Goal: Complete application form: Complete application form

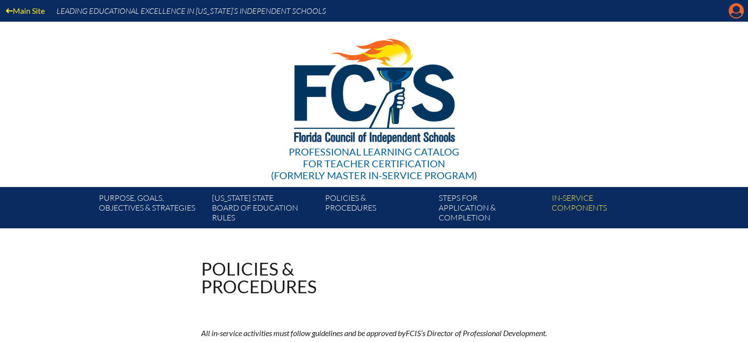
click at [733, 9] on icon "Manage account" at bounding box center [736, 11] width 16 height 16
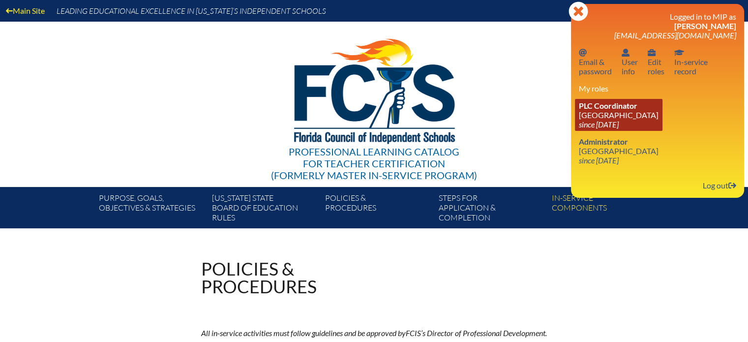
click at [588, 117] on link "PLC Coordinator [GEOGRAPHIC_DATA] since [DATE]" at bounding box center [619, 115] width 88 height 32
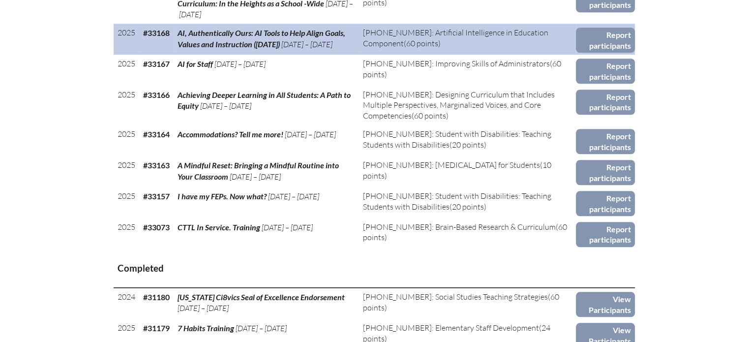
scroll to position [885, 0]
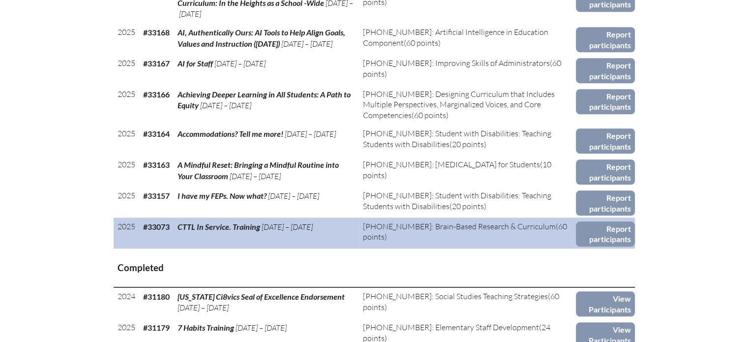
click at [234, 231] on span "CTTL In Service. Training" at bounding box center [218, 226] width 83 height 9
click at [616, 235] on link "Report participants" at bounding box center [605, 233] width 59 height 25
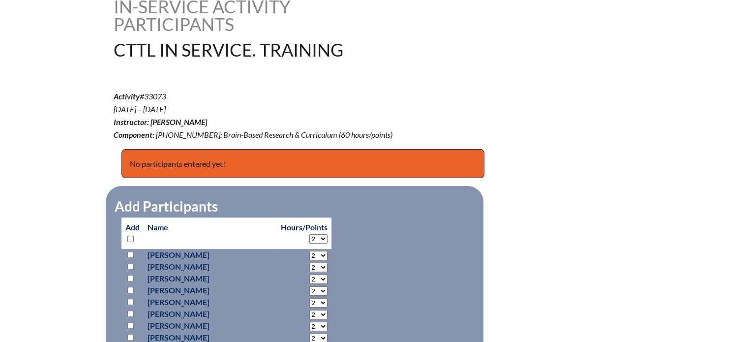
scroll to position [246, 0]
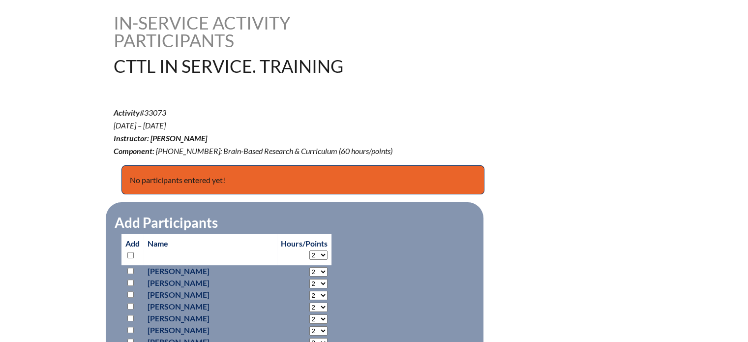
click at [130, 267] on input "checkbox" at bounding box center [130, 270] width 6 height 6
checkbox input "true"
click at [129, 279] on input "checkbox" at bounding box center [130, 282] width 6 height 6
checkbox input "true"
click at [131, 315] on input "checkbox" at bounding box center [130, 318] width 6 height 6
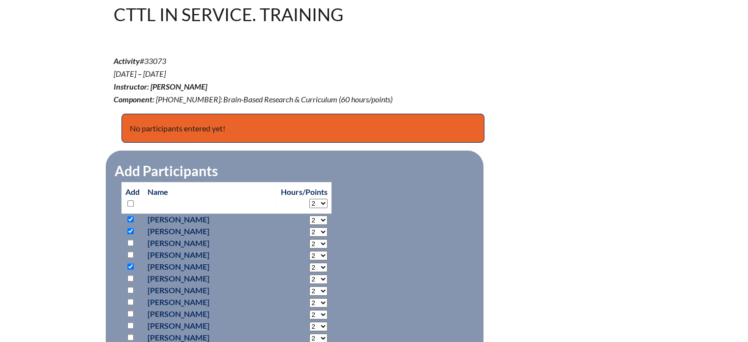
scroll to position [344, 0]
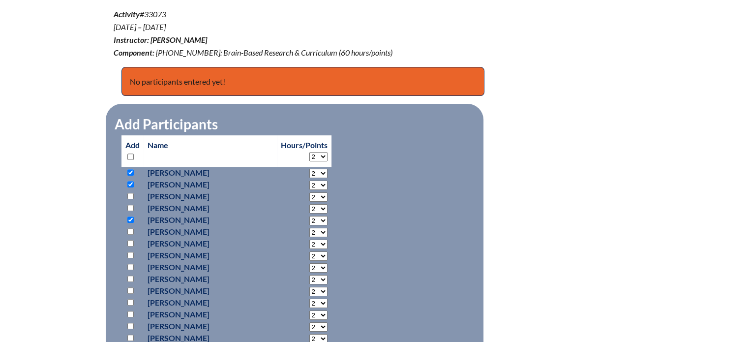
click at [129, 219] on input "checkbox" at bounding box center [130, 219] width 6 height 6
checkbox input "false"
click at [128, 228] on input "checkbox" at bounding box center [130, 231] width 6 height 6
checkbox input "true"
click at [129, 278] on input "checkbox" at bounding box center [130, 278] width 6 height 6
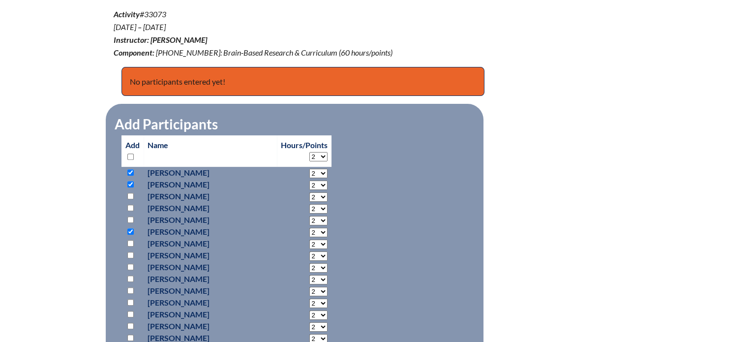
checkbox input "true"
click at [129, 290] on input "checkbox" at bounding box center [130, 290] width 6 height 6
checkbox input "true"
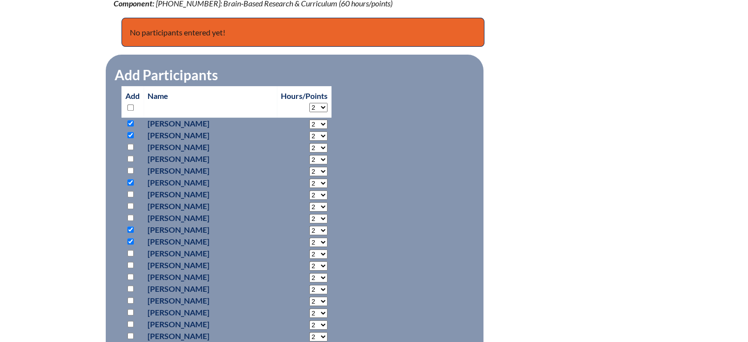
click at [130, 323] on input "checkbox" at bounding box center [130, 324] width 6 height 6
checkbox input "true"
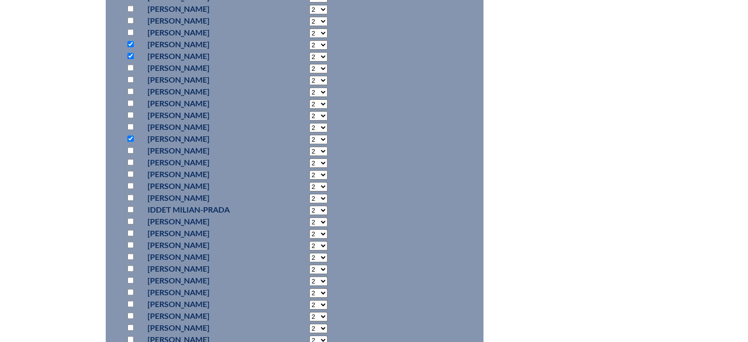
scroll to position [590, 0]
click at [130, 150] on input "checkbox" at bounding box center [130, 150] width 6 height 6
checkbox input "true"
click at [131, 171] on input "checkbox" at bounding box center [130, 174] width 6 height 6
checkbox input "true"
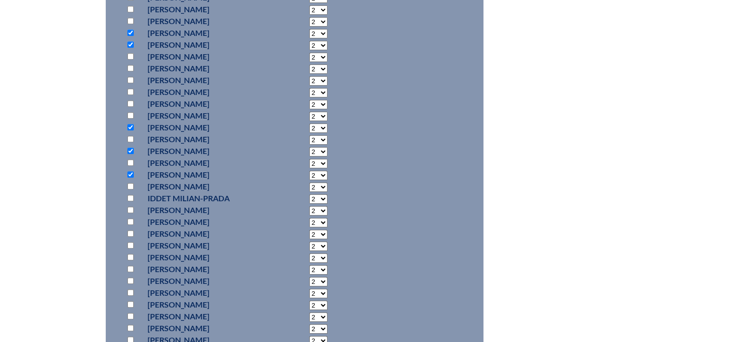
click at [130, 185] on input "checkbox" at bounding box center [130, 186] width 6 height 6
checkbox input "true"
click at [130, 196] on input "checkbox" at bounding box center [130, 198] width 6 height 6
checkbox input "true"
click at [129, 220] on input "checkbox" at bounding box center [130, 221] width 6 height 6
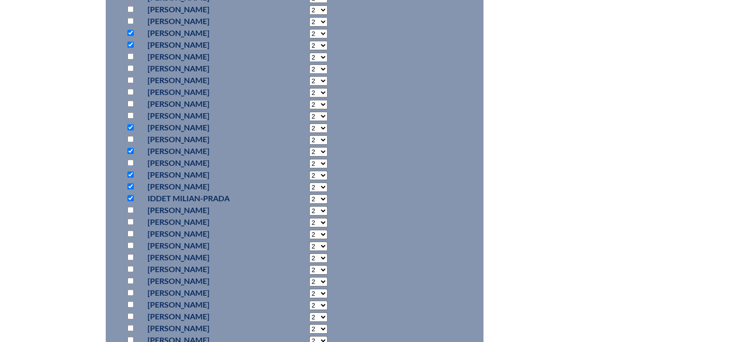
checkbox input "true"
click at [129, 302] on input "checkbox" at bounding box center [130, 304] width 6 height 6
checkbox input "true"
click at [132, 316] on input "checkbox" at bounding box center [130, 316] width 6 height 6
checkbox input "true"
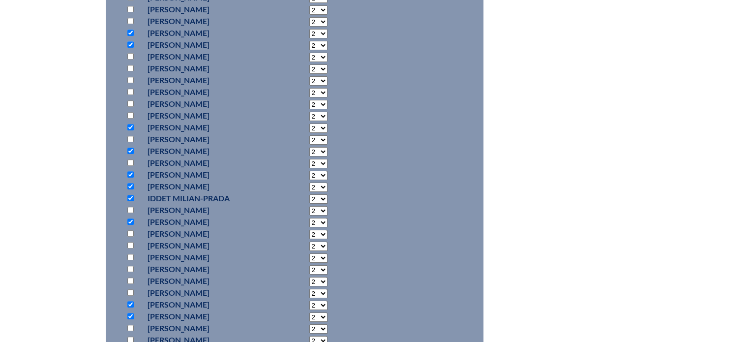
click at [131, 328] on input "checkbox" at bounding box center [130, 327] width 6 height 6
checkbox input "true"
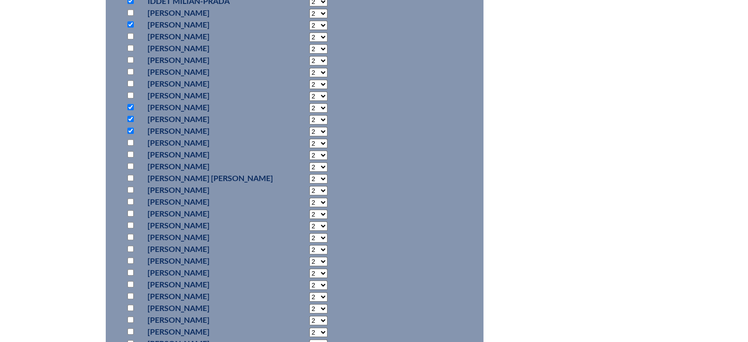
scroll to position [836, 0]
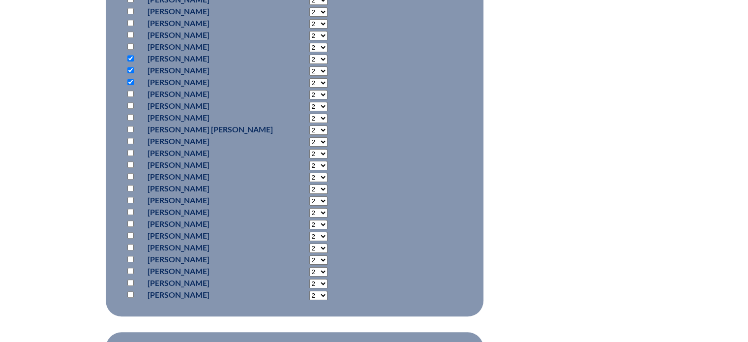
click at [129, 93] on input "checkbox" at bounding box center [130, 93] width 6 height 6
checkbox input "true"
click at [130, 222] on input "checkbox" at bounding box center [130, 223] width 6 height 6
checkbox input "true"
click at [130, 258] on input "checkbox" at bounding box center [130, 259] width 6 height 6
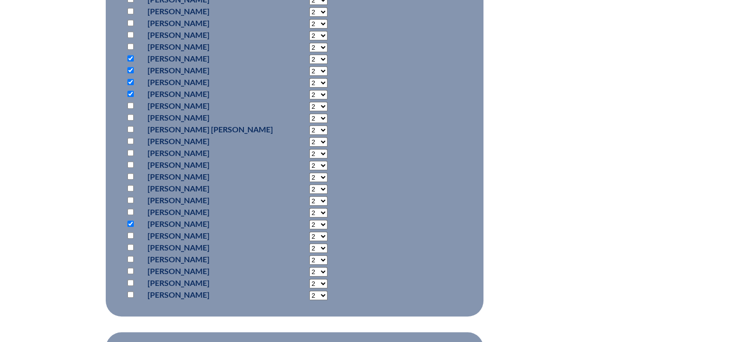
checkbox input "true"
click at [130, 267] on input "checkbox" at bounding box center [130, 270] width 6 height 6
checkbox input "true"
click at [131, 281] on input "checkbox" at bounding box center [130, 282] width 6 height 6
checkbox input "true"
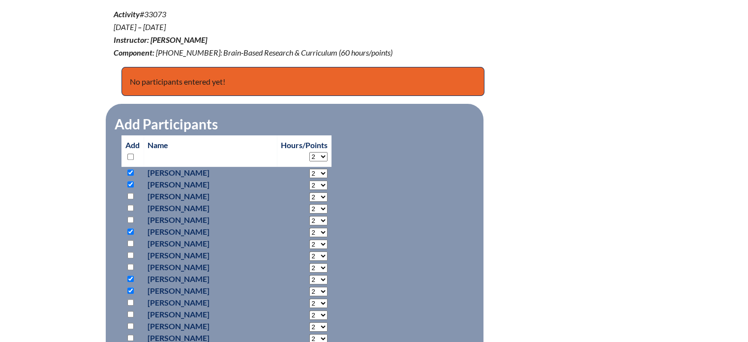
scroll to position [393, 0]
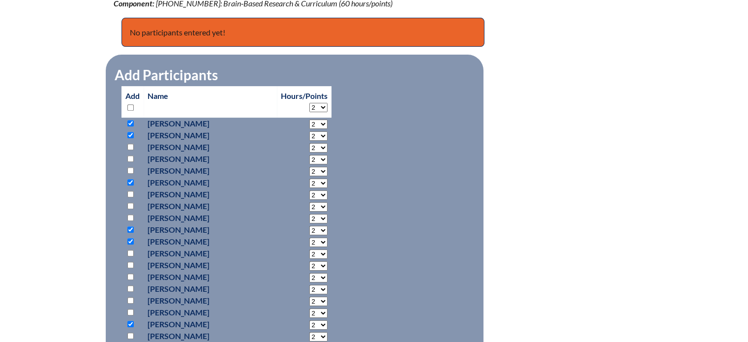
click at [128, 156] on input "checkbox" at bounding box center [130, 158] width 6 height 6
checkbox input "true"
click at [127, 193] on input "checkbox" at bounding box center [130, 194] width 6 height 6
checkbox input "true"
click at [129, 215] on input "checkbox" at bounding box center [130, 217] width 6 height 6
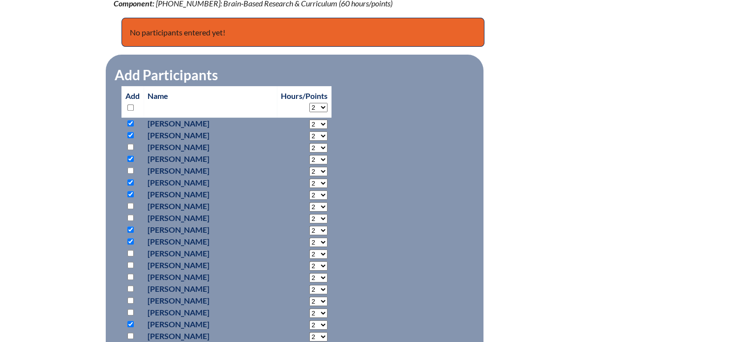
checkbox input "true"
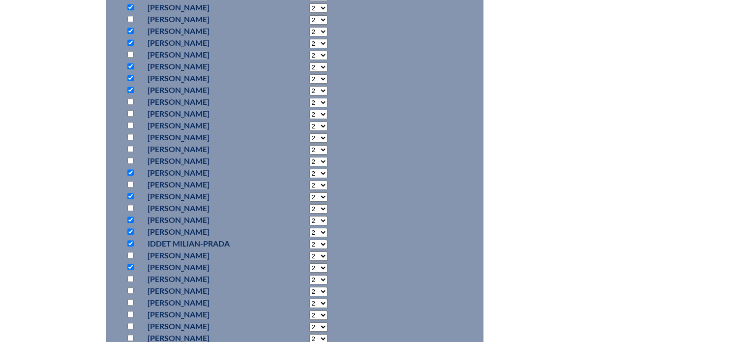
scroll to position [590, 0]
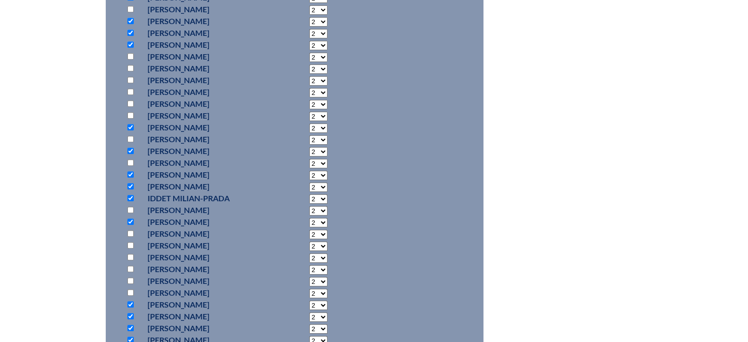
click at [129, 206] on input "checkbox" at bounding box center [130, 209] width 6 height 6
checkbox input "true"
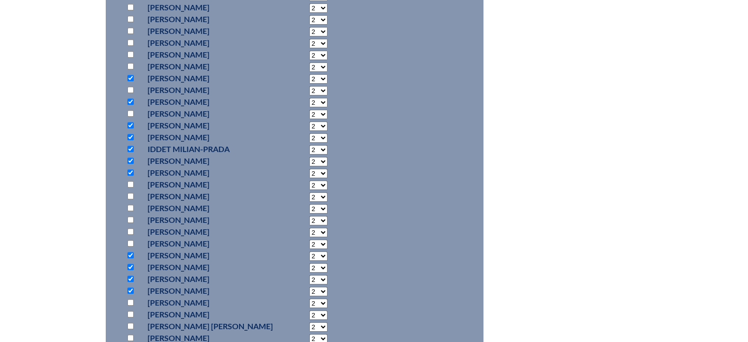
click at [131, 299] on input "checkbox" at bounding box center [130, 302] width 6 height 6
checkbox input "true"
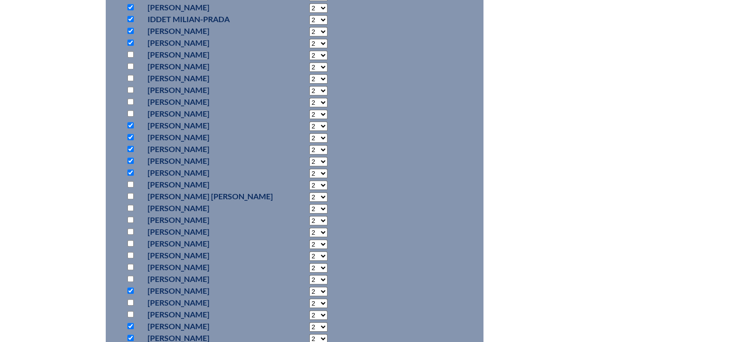
scroll to position [787, 0]
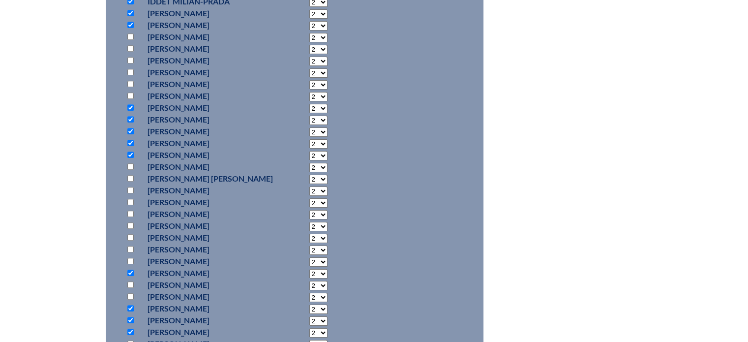
click at [130, 210] on input "checkbox" at bounding box center [130, 213] width 6 height 6
checkbox input "true"
click at [130, 225] on input "checkbox" at bounding box center [130, 225] width 6 height 6
checkbox input "true"
click at [130, 247] on input "checkbox" at bounding box center [130, 249] width 6 height 6
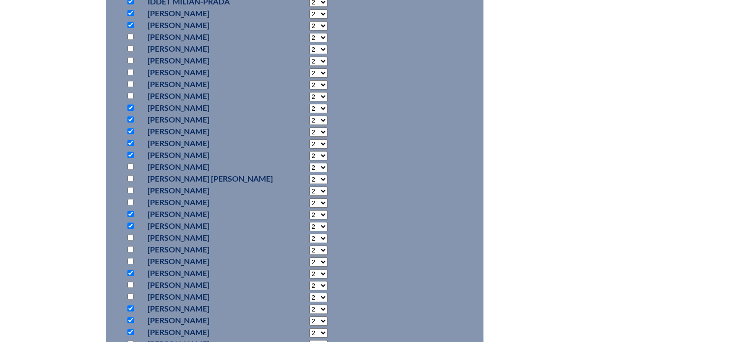
checkbox input "true"
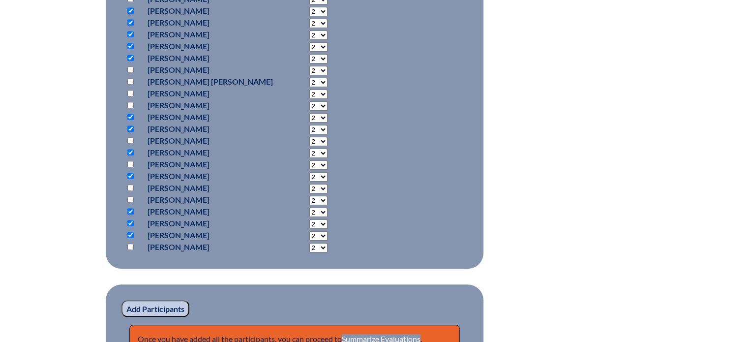
scroll to position [885, 0]
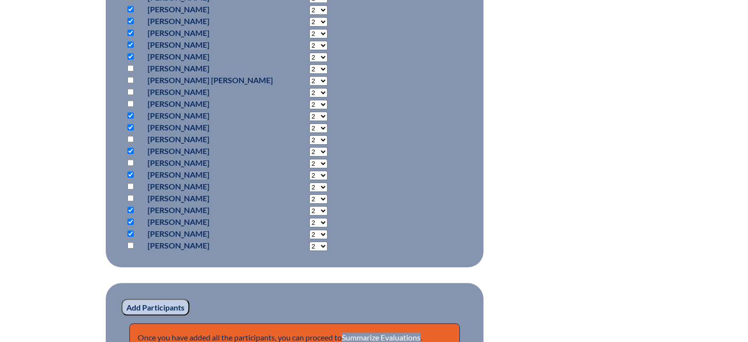
click at [131, 243] on input "checkbox" at bounding box center [130, 245] width 6 height 6
checkbox input "true"
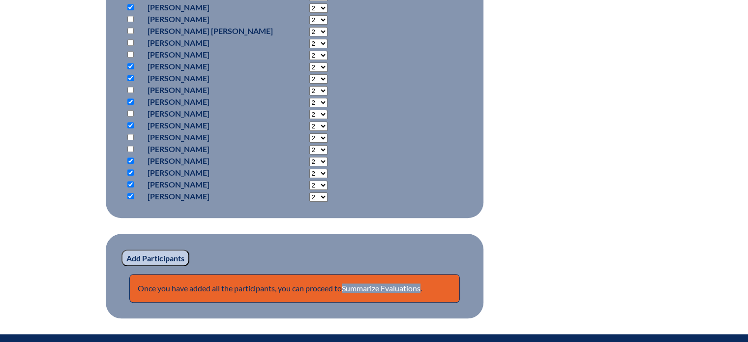
scroll to position [983, 0]
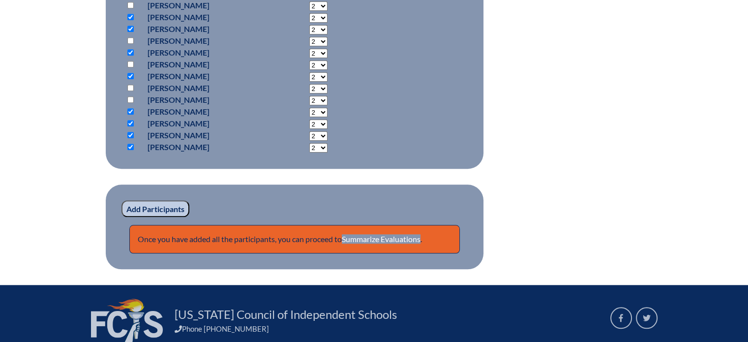
click at [147, 205] on input "Add Participants" at bounding box center [155, 208] width 68 height 17
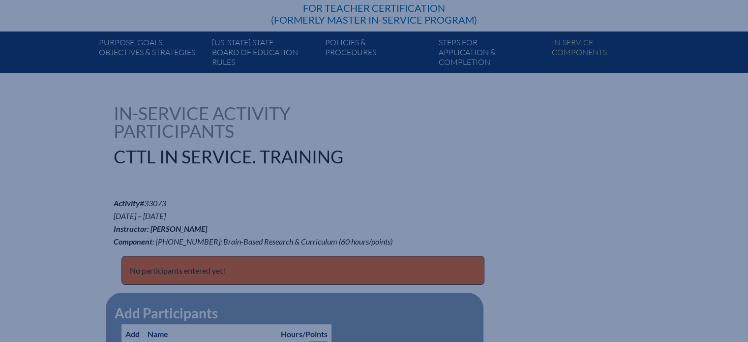
scroll to position [98, 0]
